Goal: Information Seeking & Learning: Check status

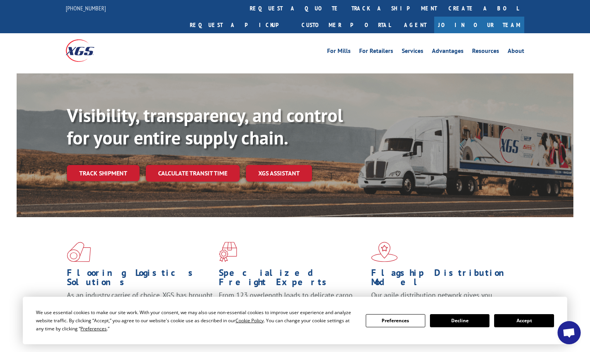
click at [519, 320] on button "Accept" at bounding box center [524, 320] width 60 height 13
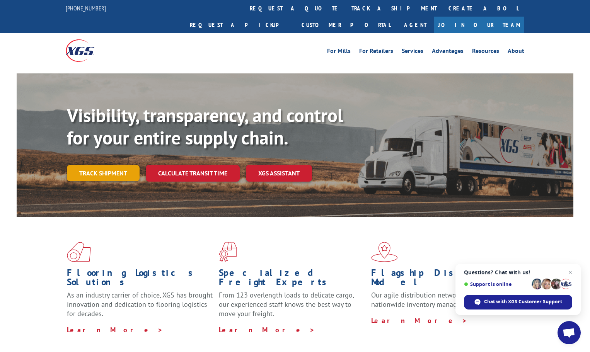
click at [117, 165] on link "Track shipment" at bounding box center [103, 173] width 73 height 16
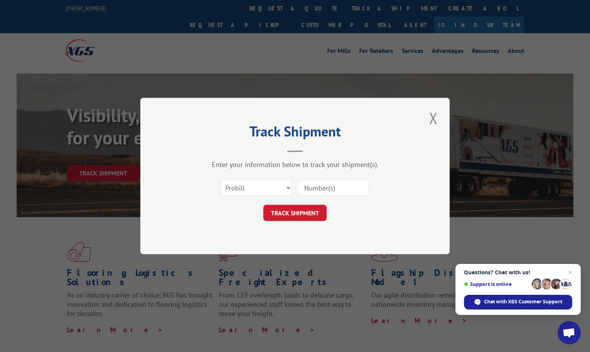
click at [342, 185] on input at bounding box center [333, 188] width 71 height 16
paste input "17462614"
type input "17462614"
click at [310, 211] on button "TRACK SHIPMENT" at bounding box center [294, 213] width 63 height 16
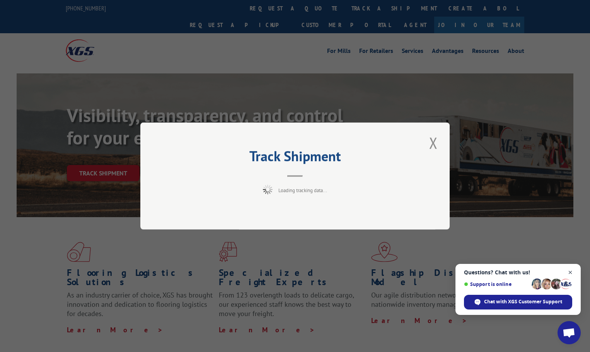
click at [570, 271] on span "Open chat" at bounding box center [570, 273] width 10 height 10
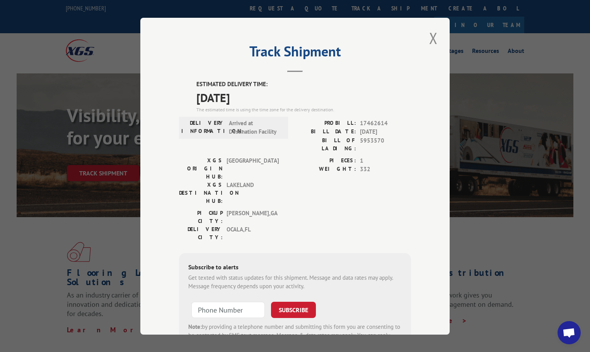
drag, startPoint x: 194, startPoint y: 82, endPoint x: 264, endPoint y: 90, distance: 70.5
click at [264, 90] on div "ESTIMATED DELIVERY TIME: [DATE] The estimated time is using the time zone for t…" at bounding box center [303, 96] width 214 height 33
copy div "ESTIMATED DELIVERY TIME: [DATE]"
drag, startPoint x: 430, startPoint y: 36, endPoint x: 425, endPoint y: 29, distance: 8.6
click at [429, 35] on button "Close modal" at bounding box center [433, 37] width 13 height 21
